Goal: Information Seeking & Learning: Learn about a topic

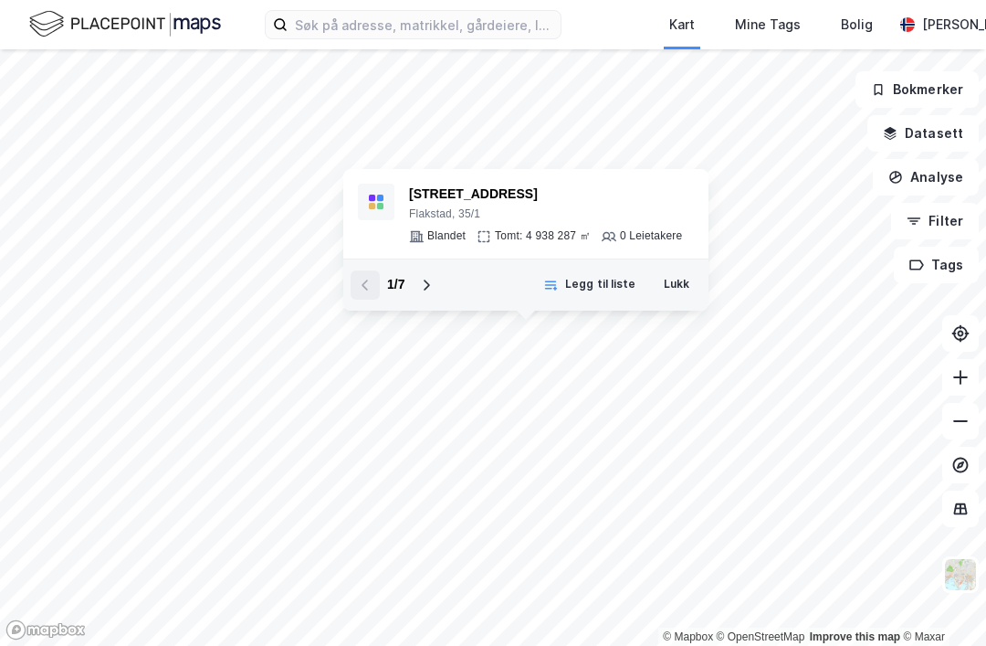
click at [680, 290] on button "Lukk" at bounding box center [676, 284] width 49 height 29
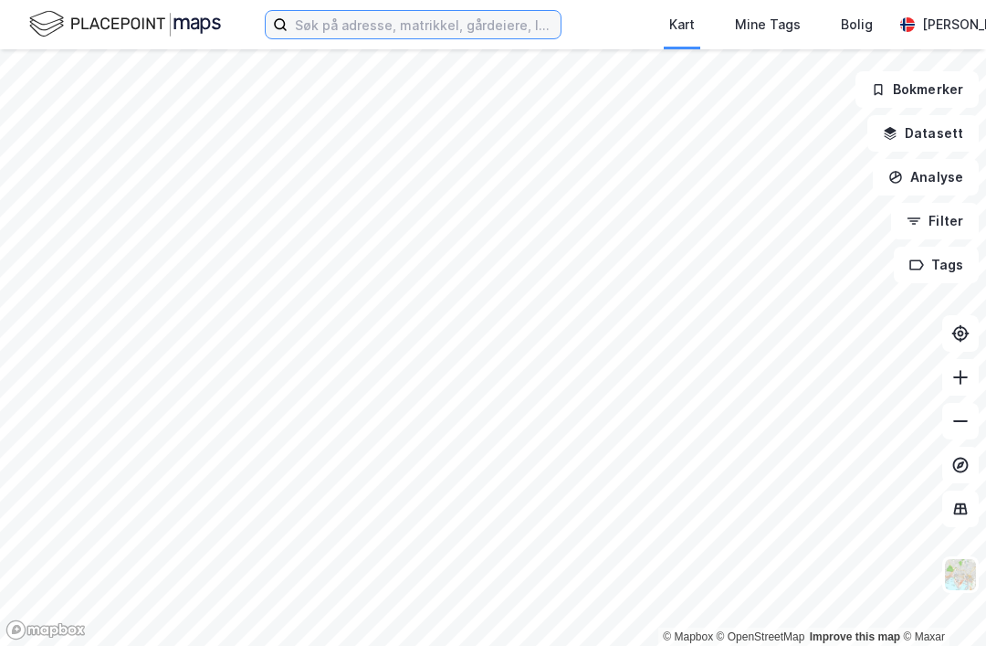
click at [301, 24] on input at bounding box center [424, 24] width 273 height 27
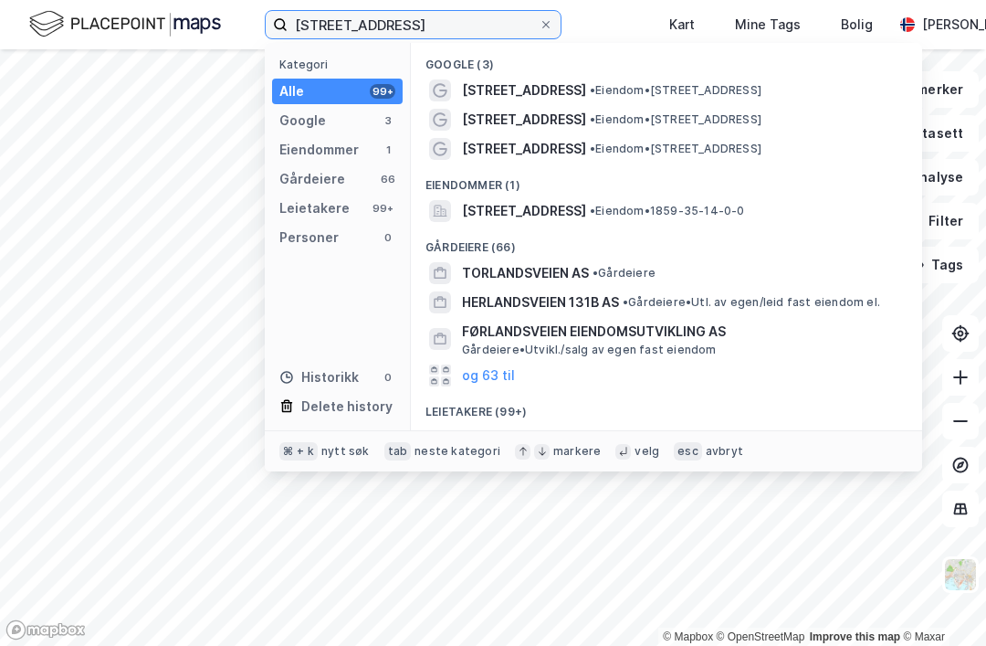
type input "[STREET_ADDRESS]"
click at [762, 89] on span "• Eiendom • [STREET_ADDRESS]" at bounding box center [676, 90] width 172 height 15
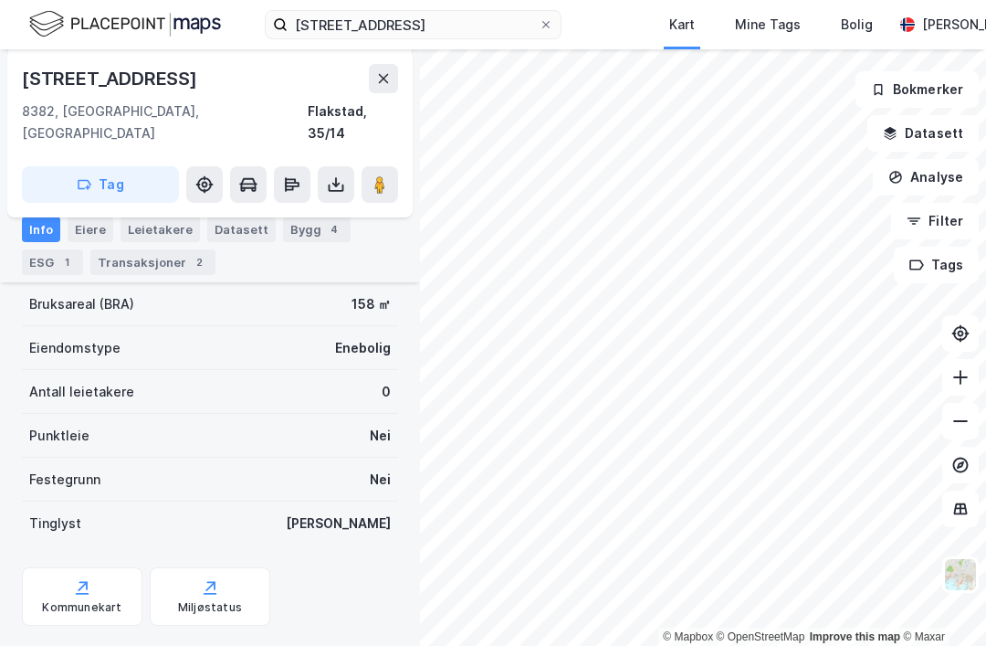
scroll to position [232, 0]
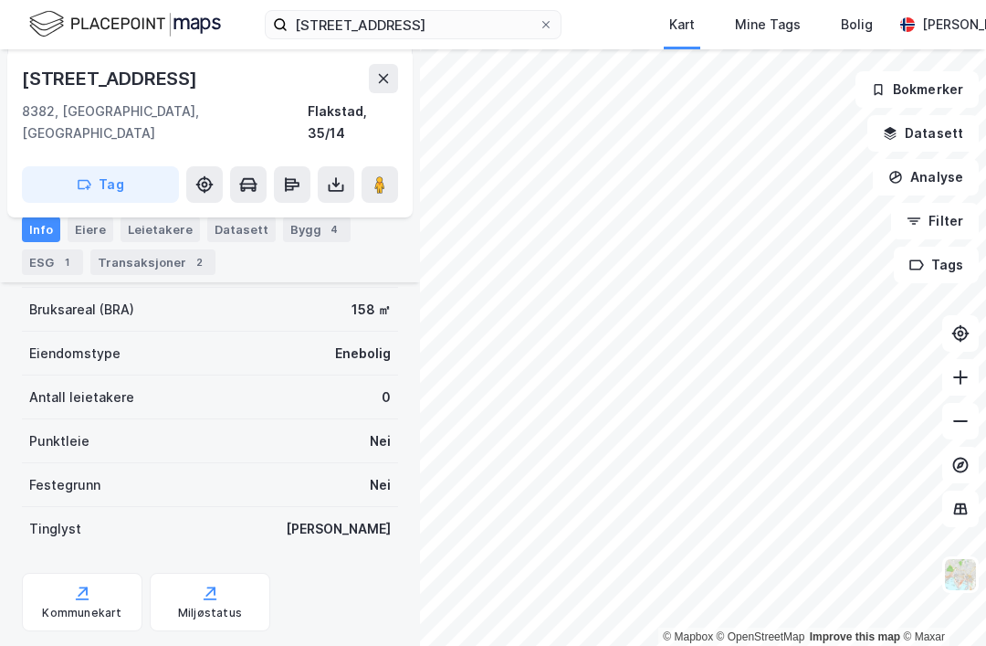
click at [130, 269] on div "Transaksjoner 2" at bounding box center [152, 262] width 125 height 26
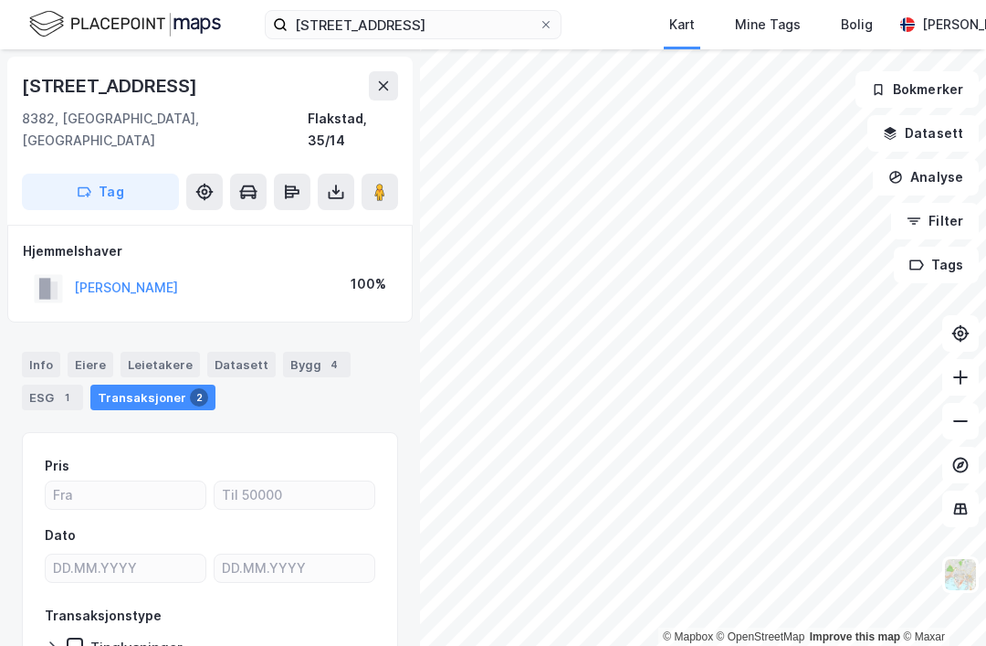
click at [126, 273] on div "[PERSON_NAME]" at bounding box center [106, 288] width 144 height 30
click at [0, 0] on button "[PERSON_NAME]" at bounding box center [0, 0] width 0 height 0
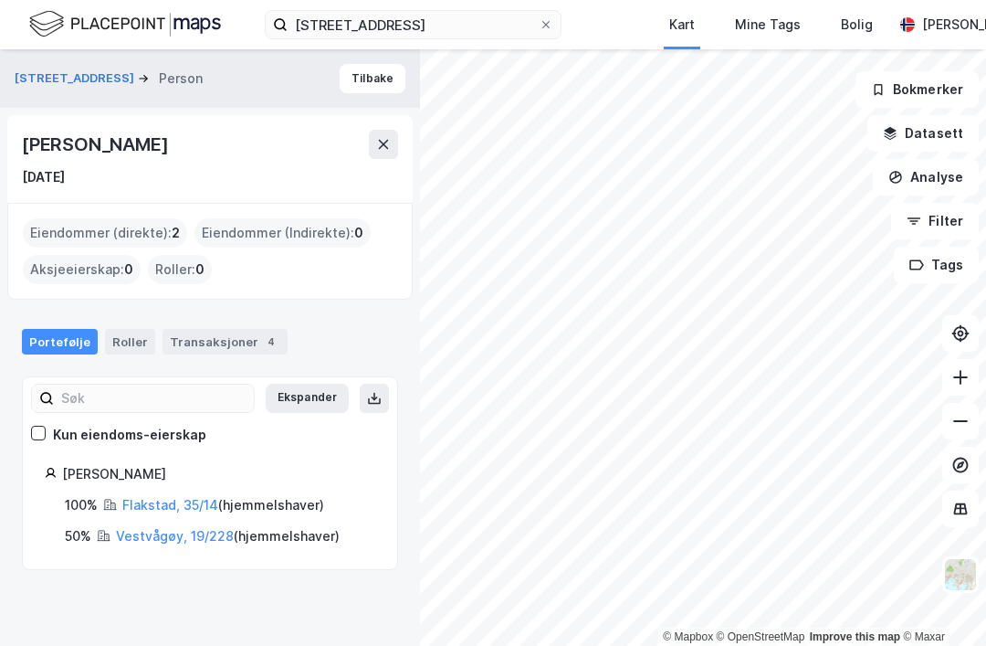
click at [149, 307] on div "Portefølje Roller Transaksjoner 4" at bounding box center [210, 334] width 420 height 55
click at [155, 528] on link "Vestvågøy, 19/228" at bounding box center [175, 536] width 118 height 16
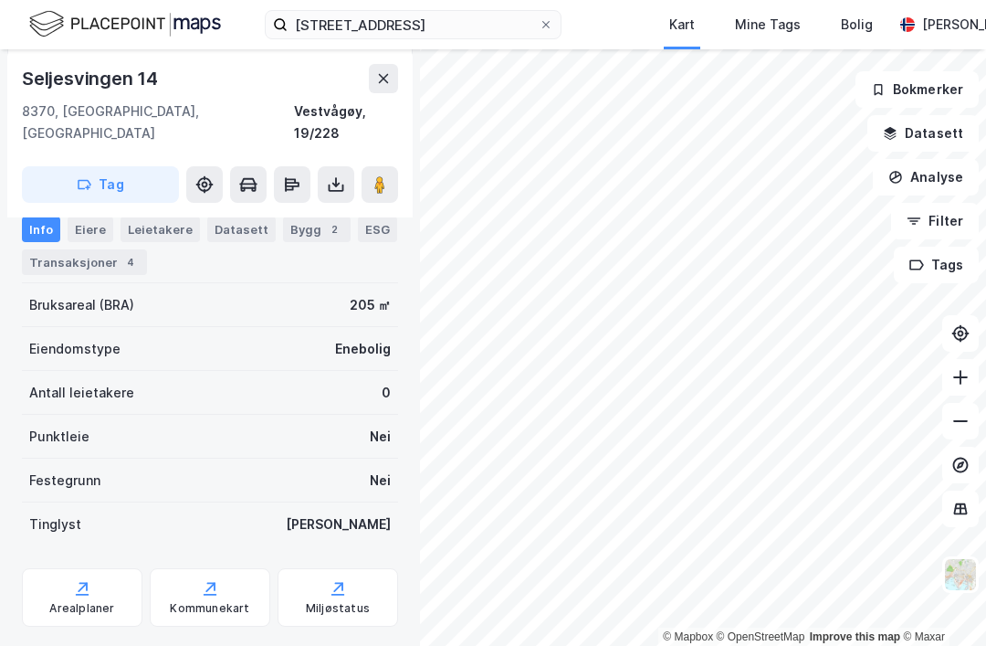
scroll to position [329, 0]
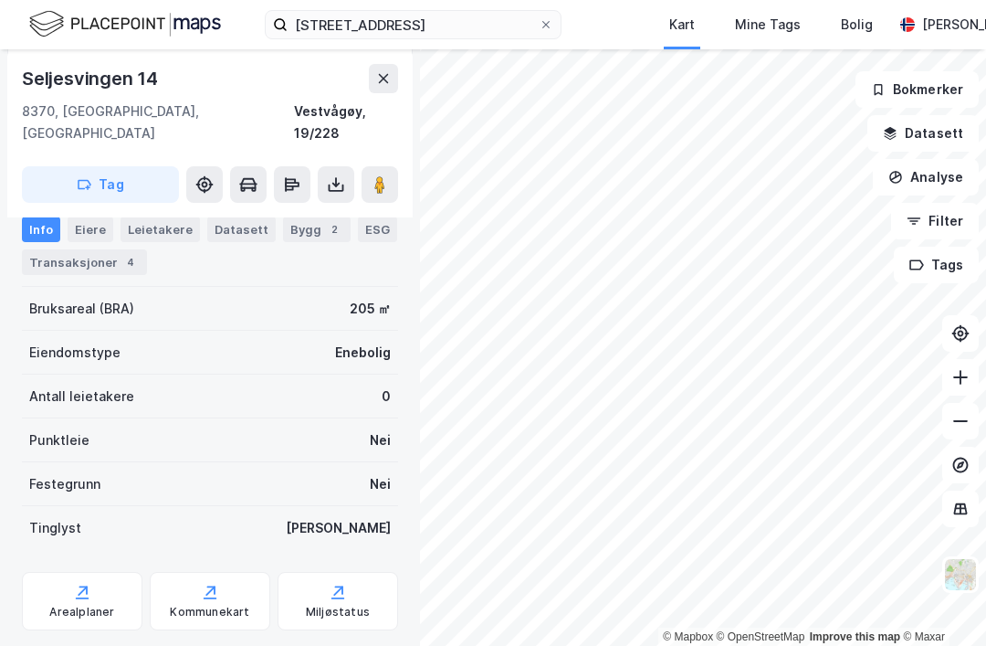
click at [86, 506] on div "Tinglyst Ja" at bounding box center [210, 528] width 376 height 44
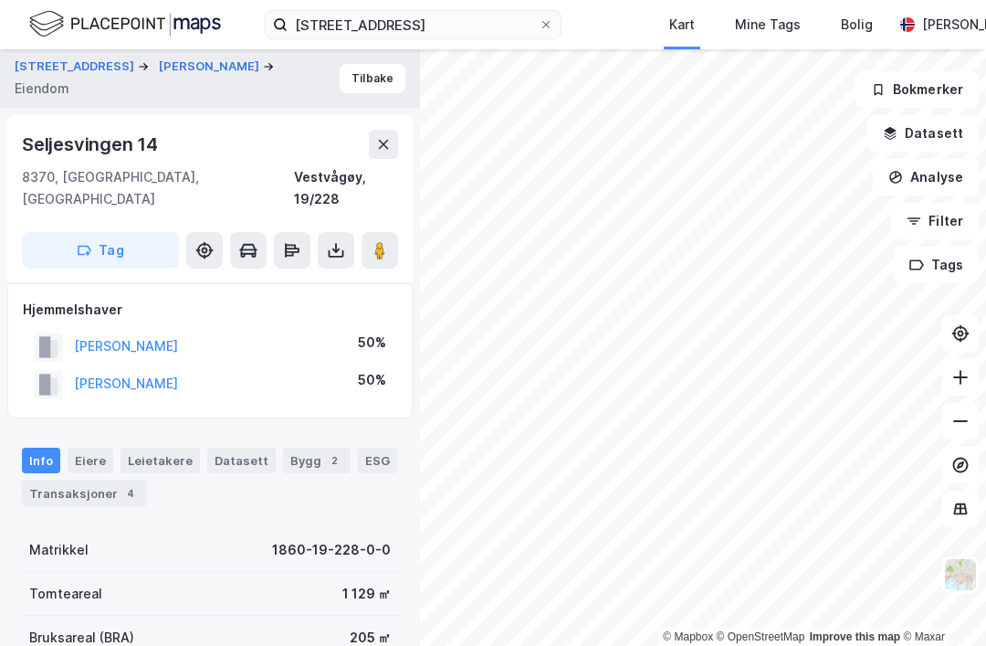
scroll to position [0, 0]
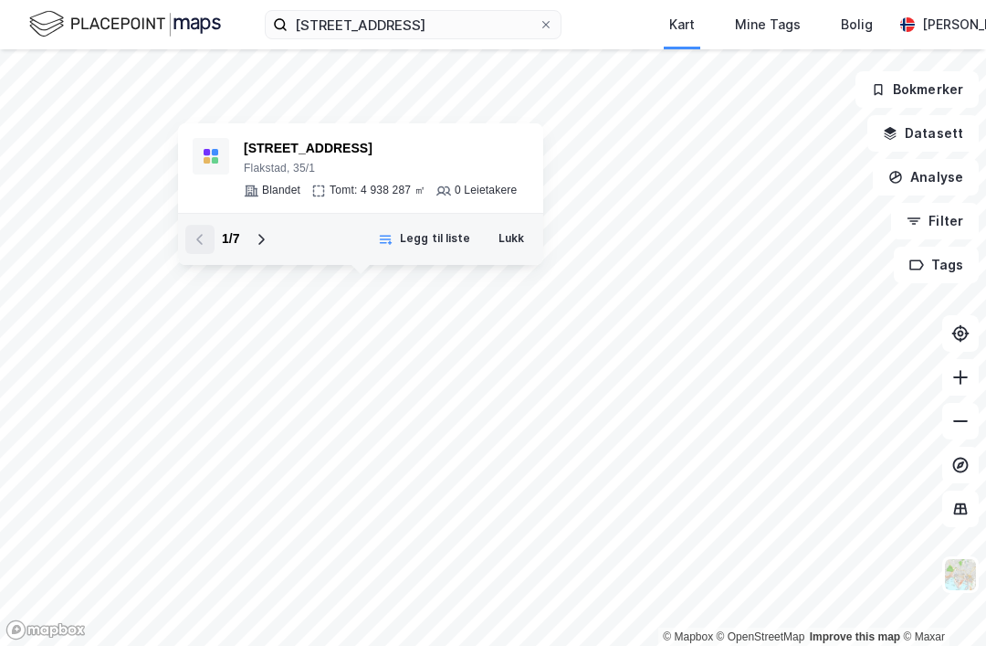
click at [268, 225] on button at bounding box center [261, 239] width 29 height 29
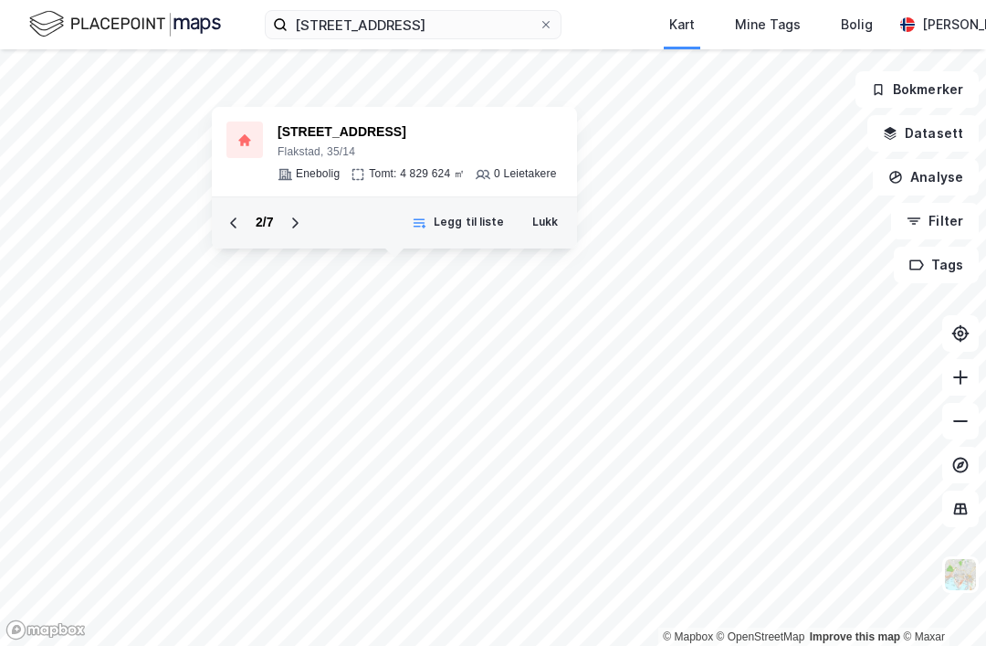
click at [299, 216] on icon at bounding box center [295, 223] width 15 height 15
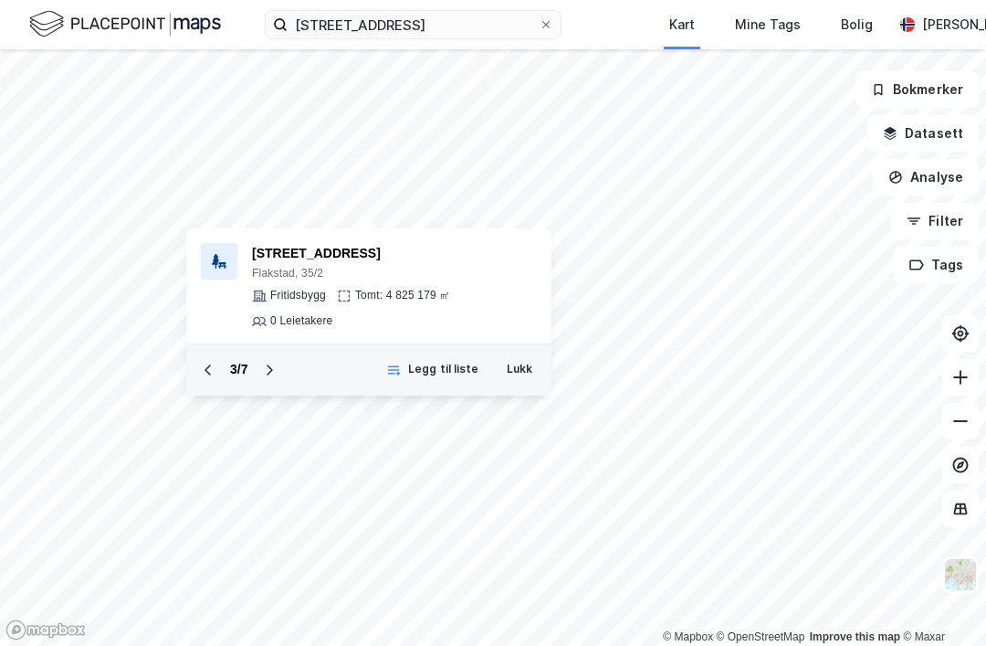
click at [266, 282] on div "Myrlandsveien 59 [GEOGRAPHIC_DATA], 35/2 Fritidsbygg Tomt: 4 825 179 ㎡ 0 Leieta…" at bounding box center [368, 285] width 365 height 115
